Goal: Navigation & Orientation: Find specific page/section

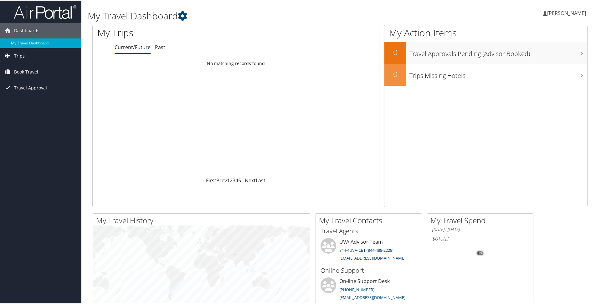
click at [34, 54] on link "Trips" at bounding box center [40, 56] width 81 height 16
click at [28, 66] on link "Current/Future Trips" at bounding box center [40, 67] width 81 height 9
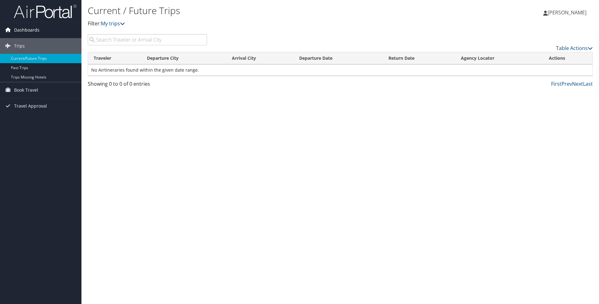
click at [41, 33] on link "Dashboards" at bounding box center [40, 30] width 81 height 16
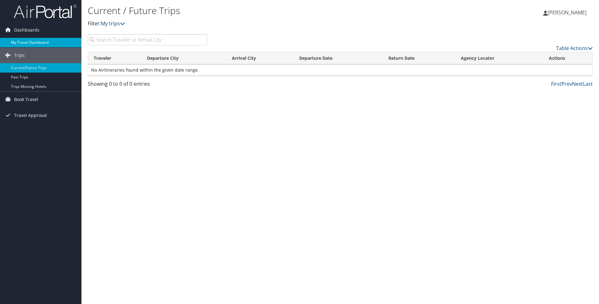
click at [39, 41] on link "My Travel Dashboard" at bounding box center [40, 42] width 81 height 9
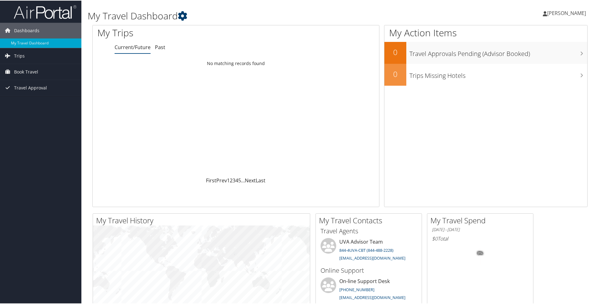
click at [184, 13] on icon at bounding box center [182, 15] width 9 height 9
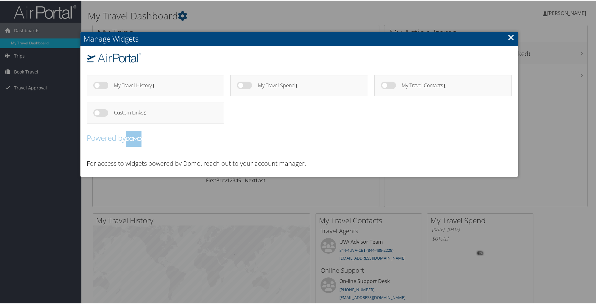
click at [509, 36] on link "×" at bounding box center [511, 36] width 7 height 13
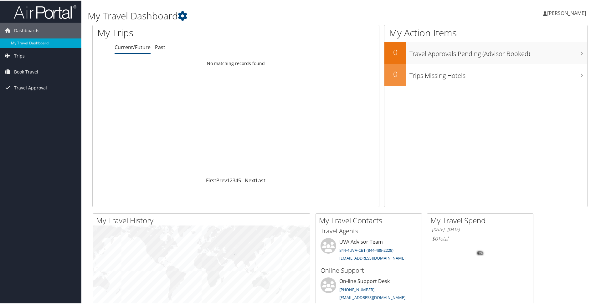
click at [574, 14] on span "[PERSON_NAME]" at bounding box center [566, 12] width 39 height 7
click at [169, 141] on div "Loading... No matching records found" at bounding box center [236, 116] width 286 height 119
click at [554, 14] on span "[PERSON_NAME]" at bounding box center [566, 12] width 39 height 7
click at [534, 101] on link "Sign Out" at bounding box center [550, 102] width 70 height 11
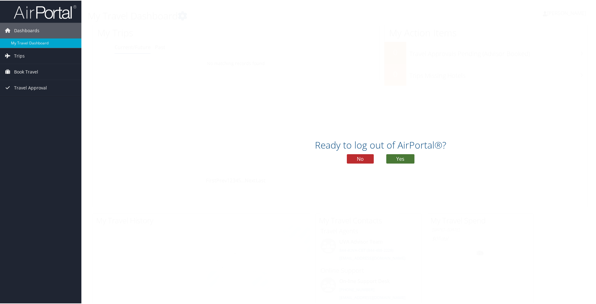
click at [407, 160] on button "Yes" at bounding box center [400, 158] width 28 height 9
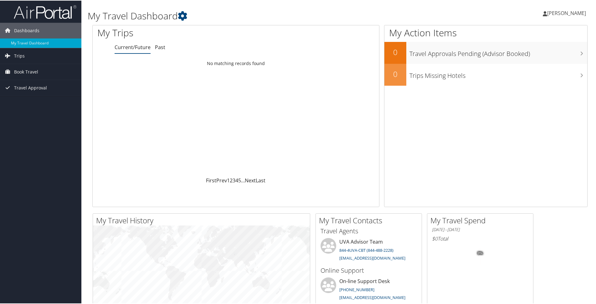
click at [547, 11] on span "[PERSON_NAME]" at bounding box center [566, 12] width 39 height 7
click at [51, 55] on link "Trips" at bounding box center [40, 56] width 81 height 16
click at [25, 75] on link "Past Trips" at bounding box center [40, 77] width 81 height 9
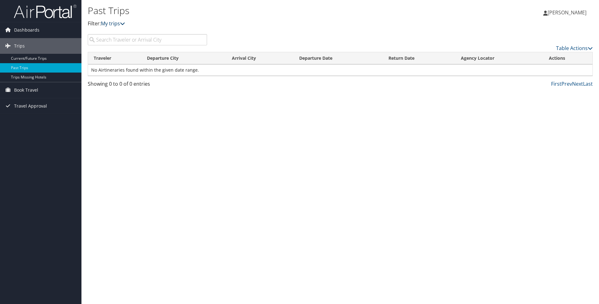
click at [125, 25] on icon at bounding box center [122, 23] width 5 height 5
click at [123, 24] on icon at bounding box center [122, 23] width 5 height 5
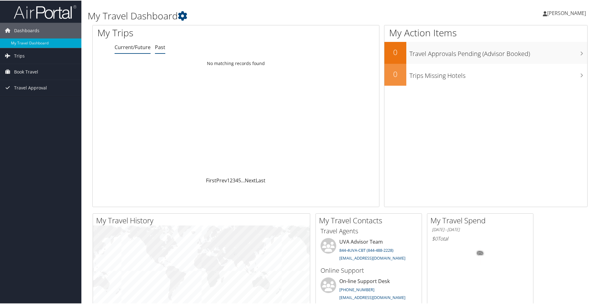
click at [161, 45] on link "Past" at bounding box center [160, 46] width 10 height 7
click at [131, 48] on link "Current/Future" at bounding box center [133, 46] width 36 height 7
click at [183, 16] on icon at bounding box center [182, 15] width 9 height 9
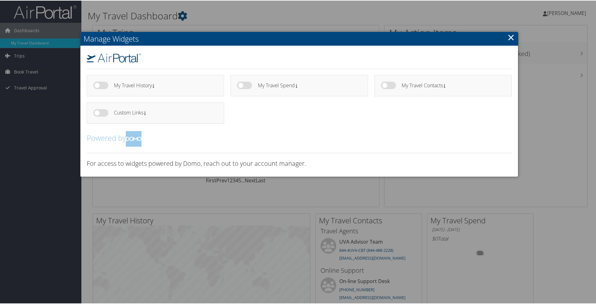
click at [512, 38] on link "×" at bounding box center [511, 36] width 7 height 13
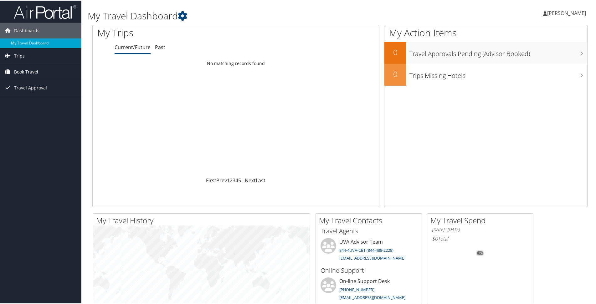
click at [29, 73] on span "Book Travel" at bounding box center [26, 72] width 24 height 16
click at [33, 102] on link "Book/Manage Online Trips" at bounding box center [40, 102] width 81 height 9
